Goal: Task Accomplishment & Management: Complete application form

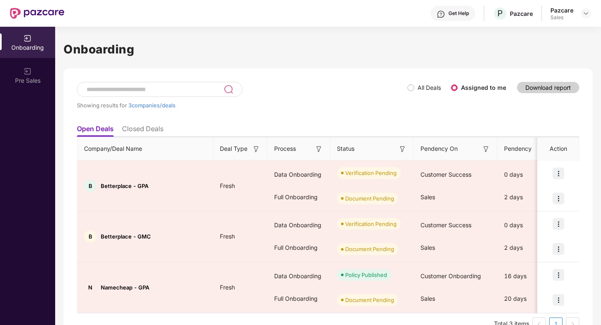
scroll to position [11, 0]
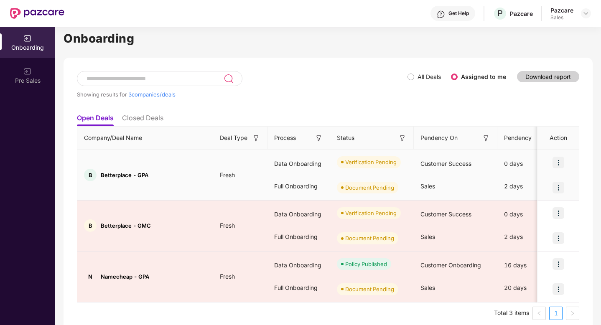
click at [559, 189] on img at bounding box center [559, 188] width 12 height 12
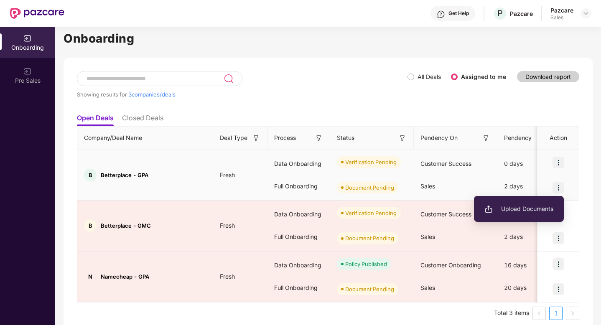
click at [517, 213] on span "Upload Documents" at bounding box center [519, 209] width 69 height 9
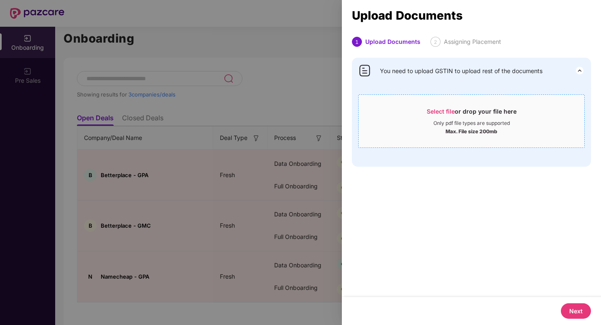
click at [443, 110] on span "Select file" at bounding box center [441, 111] width 28 height 7
click at [297, 102] on div at bounding box center [300, 162] width 601 height 325
click at [304, 123] on div at bounding box center [300, 162] width 601 height 325
click at [270, 83] on div at bounding box center [300, 162] width 601 height 325
